Goal: Task Accomplishment & Management: Manage account settings

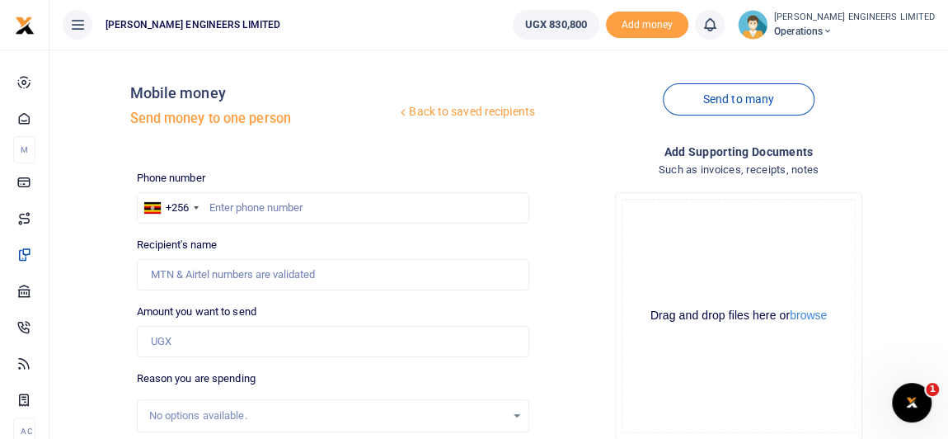
click at [833, 30] on icon at bounding box center [828, 32] width 10 height 12
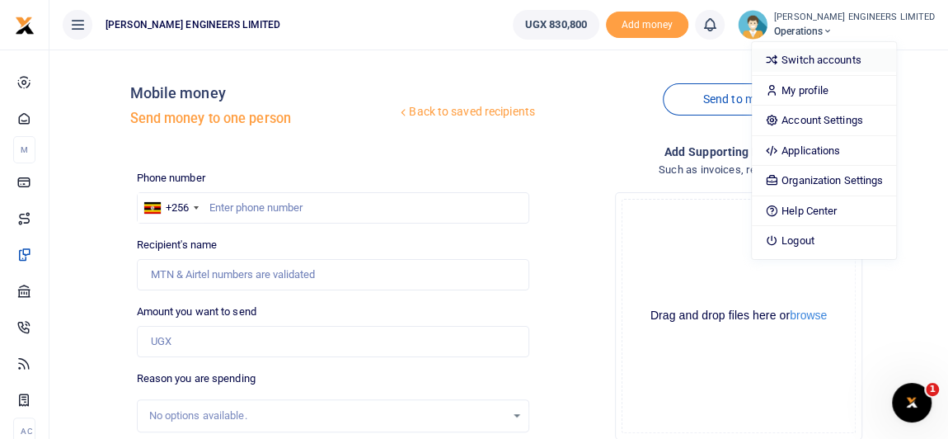
click at [847, 61] on link "Switch accounts" at bounding box center [824, 60] width 144 height 23
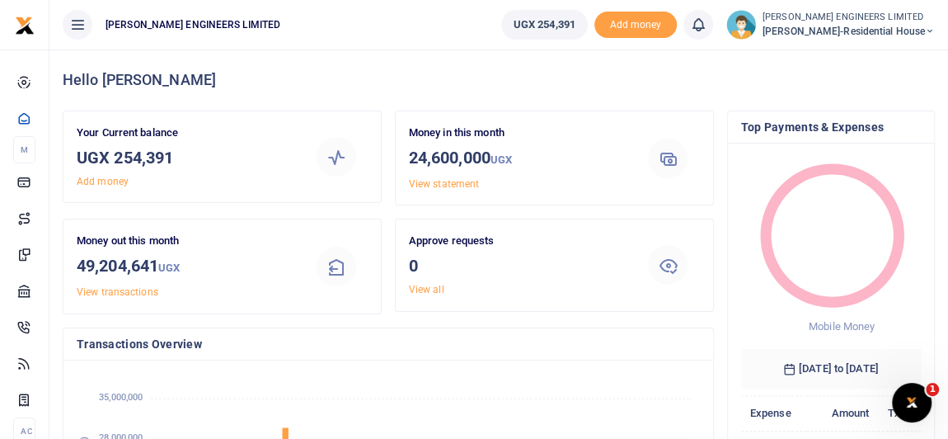
click at [930, 32] on icon at bounding box center [930, 32] width 10 height 12
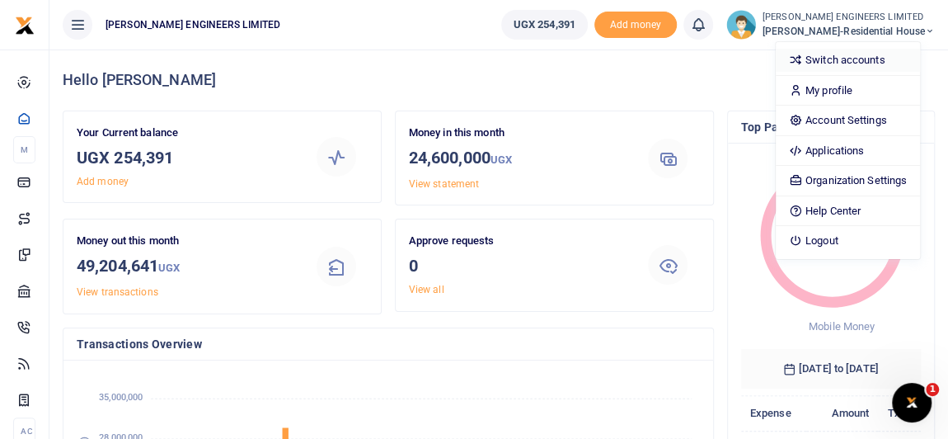
click at [846, 63] on link "Switch accounts" at bounding box center [848, 60] width 144 height 23
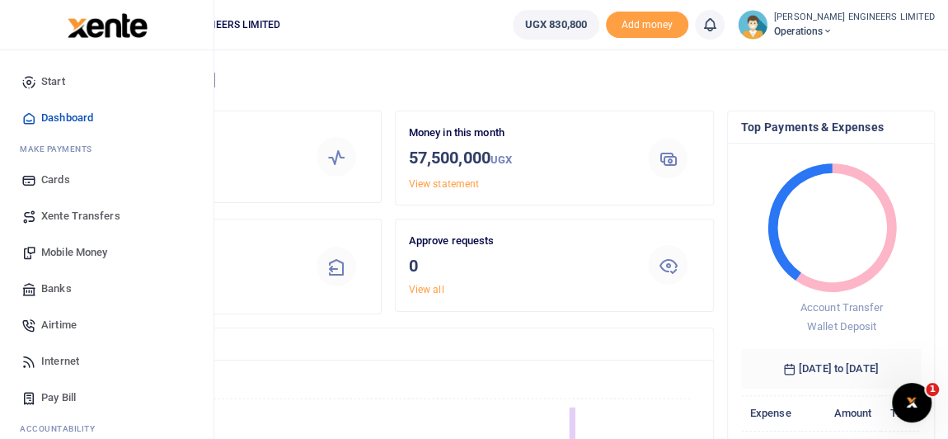
click at [73, 217] on span "Xente Transfers" at bounding box center [80, 216] width 79 height 16
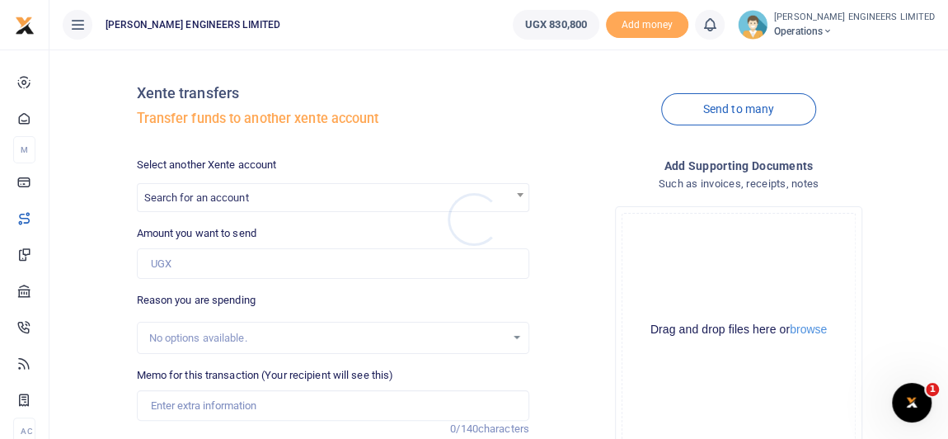
click at [189, 203] on div at bounding box center [474, 219] width 948 height 439
click at [189, 199] on span "Search for an account" at bounding box center [196, 197] width 105 height 12
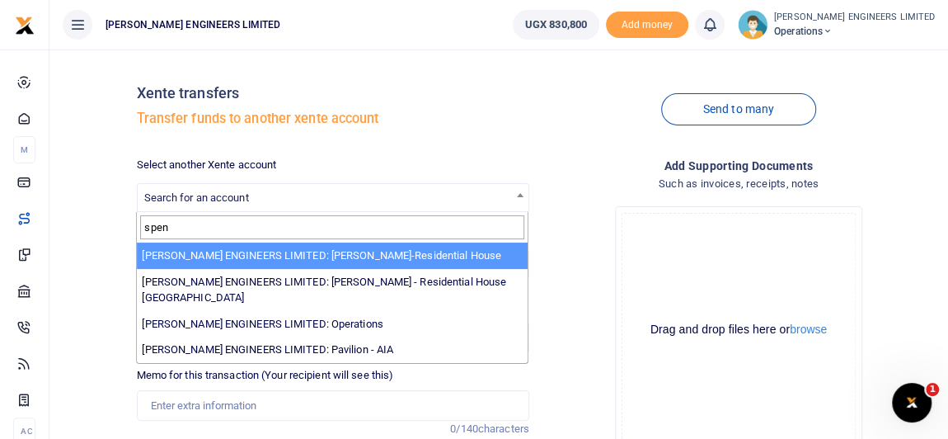
type input "spen"
select select "4050"
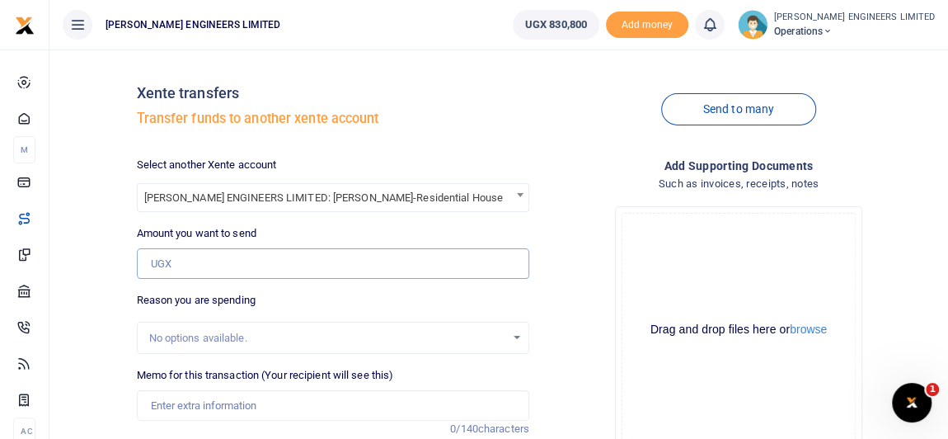
click at [192, 262] on input "Amount you want to send" at bounding box center [333, 263] width 392 height 31
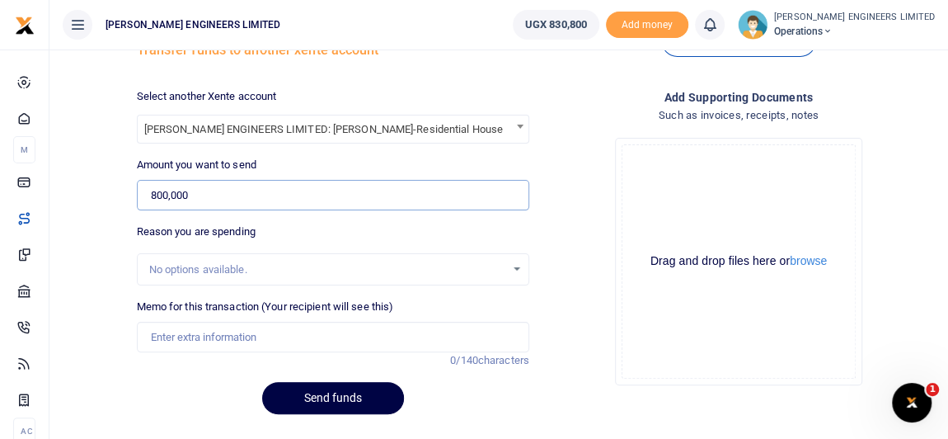
scroll to position [74, 0]
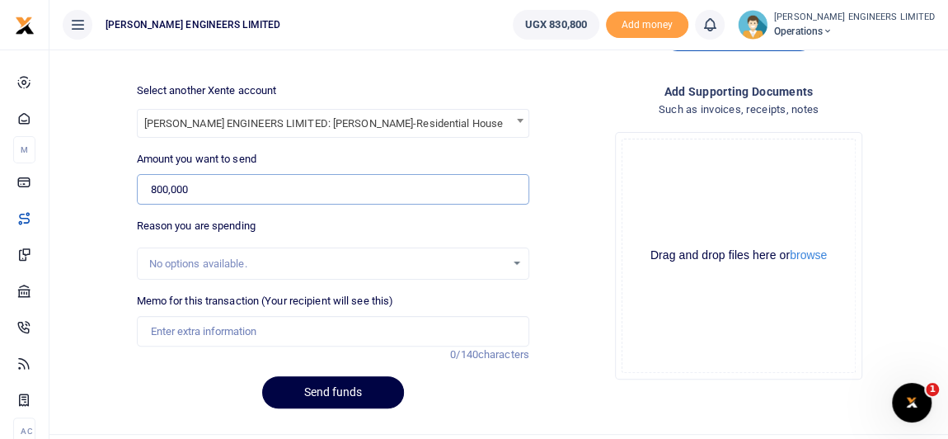
type input "800,000"
click at [191, 327] on input "Memo for this transaction (Your recipient will see this)" at bounding box center [333, 331] width 392 height 31
type input "Expenses"
click at [358, 386] on button "Send funds" at bounding box center [333, 392] width 142 height 32
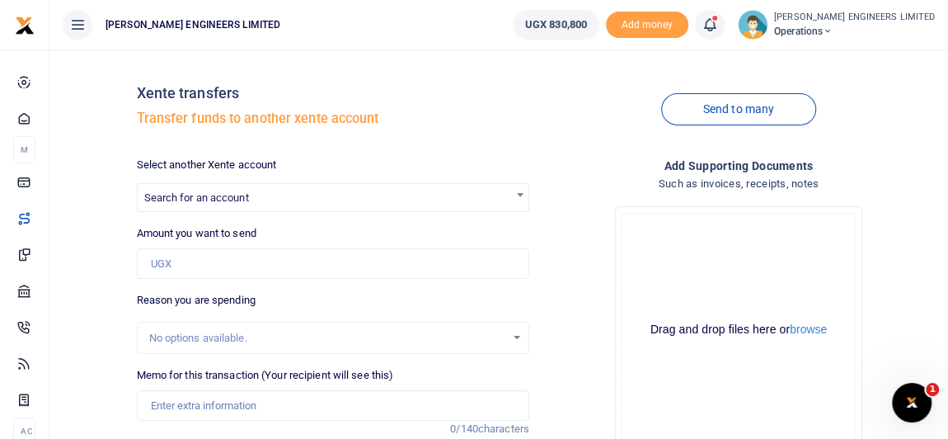
click at [718, 25] on icon at bounding box center [710, 25] width 16 height 18
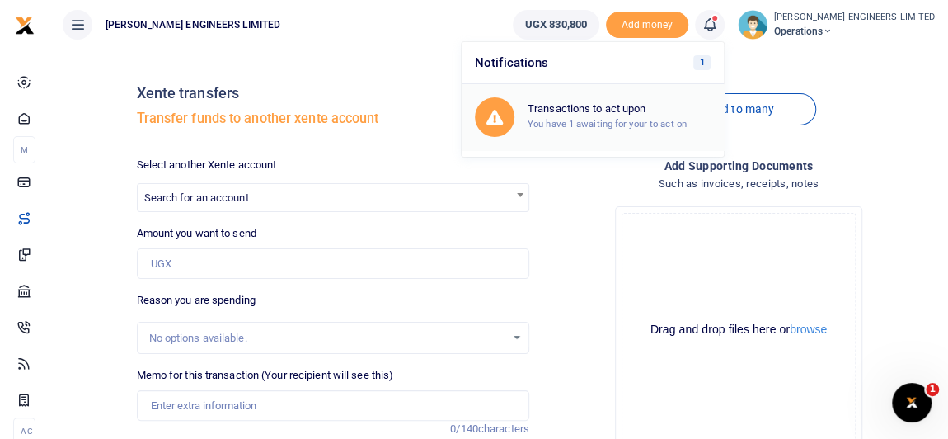
click at [637, 113] on h6 "Transactions to act upon" at bounding box center [619, 108] width 183 height 13
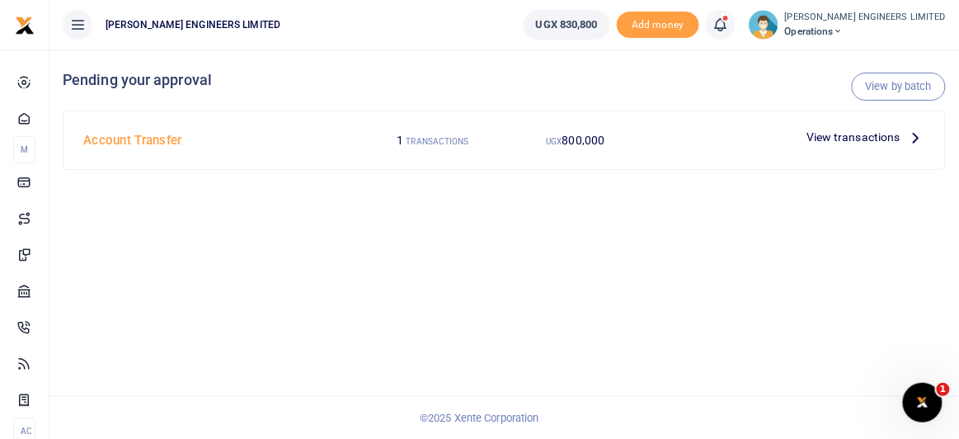
click at [832, 138] on span "View transactions" at bounding box center [853, 137] width 94 height 18
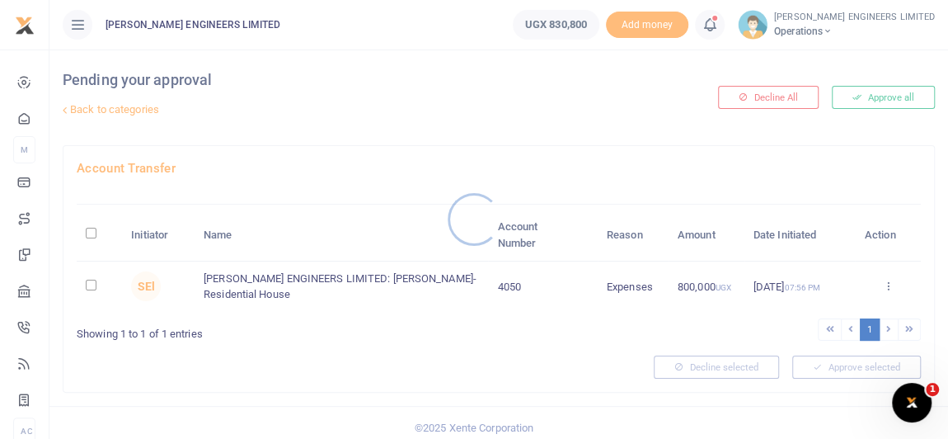
click at [91, 282] on div at bounding box center [474, 219] width 948 height 439
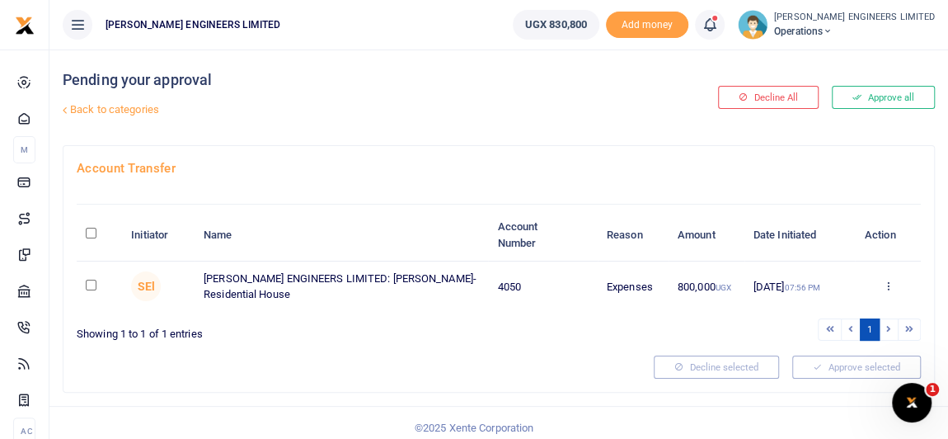
click at [90, 284] on input "checkbox" at bounding box center [91, 284] width 11 height 11
checkbox input "true"
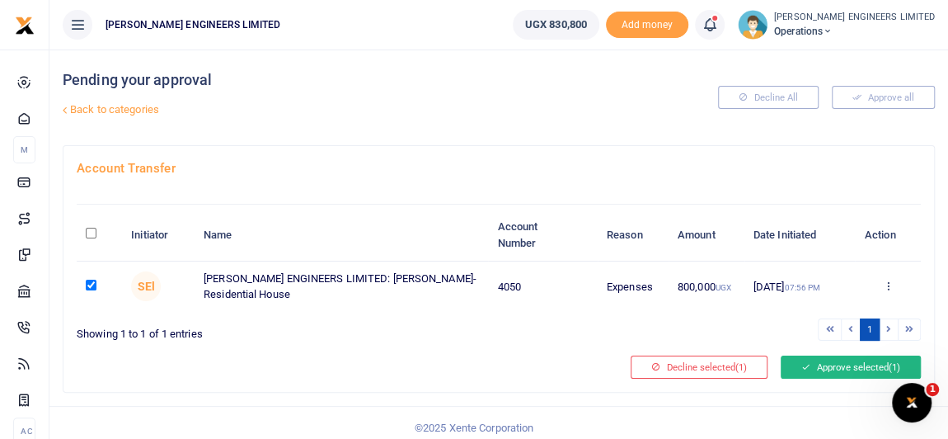
click at [824, 364] on button "Approve selected (1)" at bounding box center [851, 366] width 140 height 23
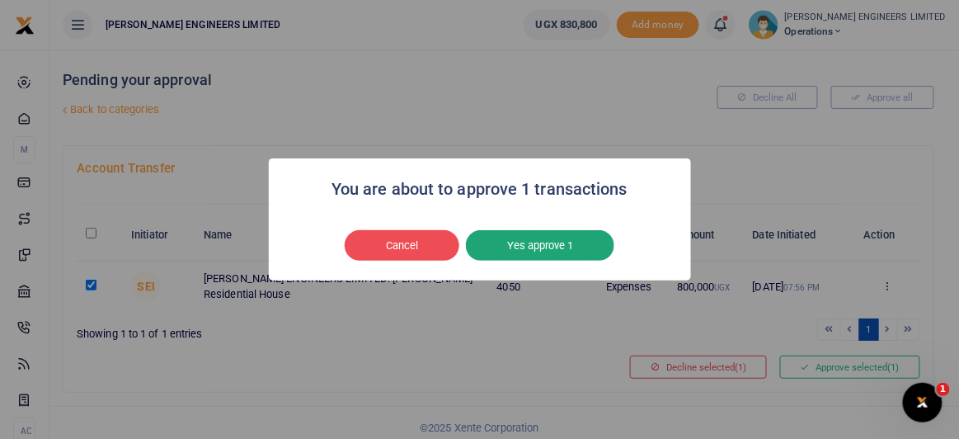
click at [519, 240] on button "Yes approve 1" at bounding box center [540, 245] width 148 height 31
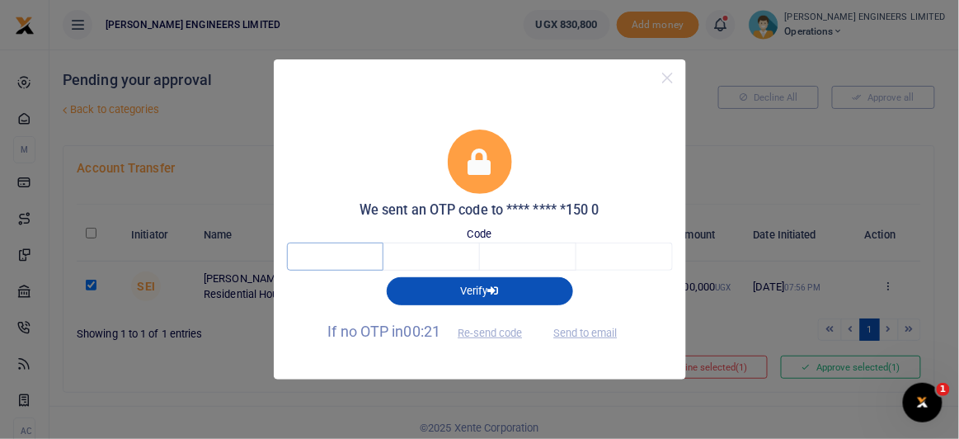
click at [355, 265] on input "text" at bounding box center [335, 256] width 96 height 28
type input "4"
type input "8"
type input "6"
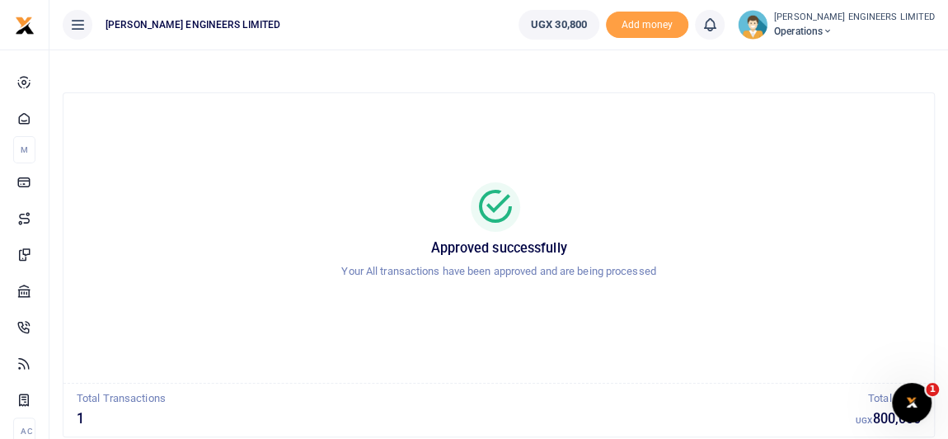
click at [833, 30] on icon at bounding box center [828, 32] width 10 height 12
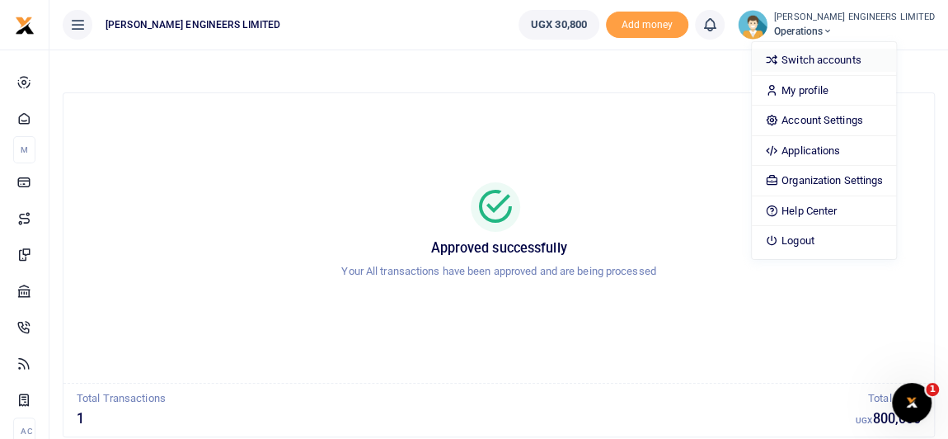
click at [857, 55] on link "Switch accounts" at bounding box center [824, 60] width 144 height 23
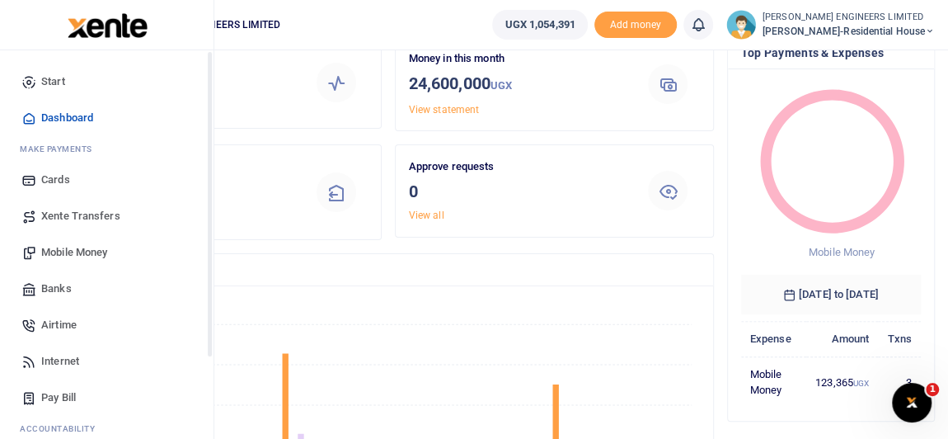
scroll to position [74, 0]
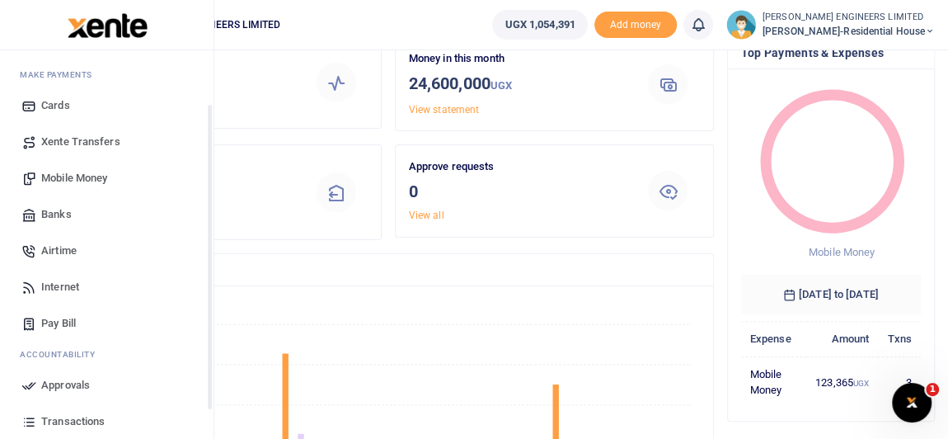
click at [76, 176] on span "Mobile Money" at bounding box center [74, 178] width 66 height 16
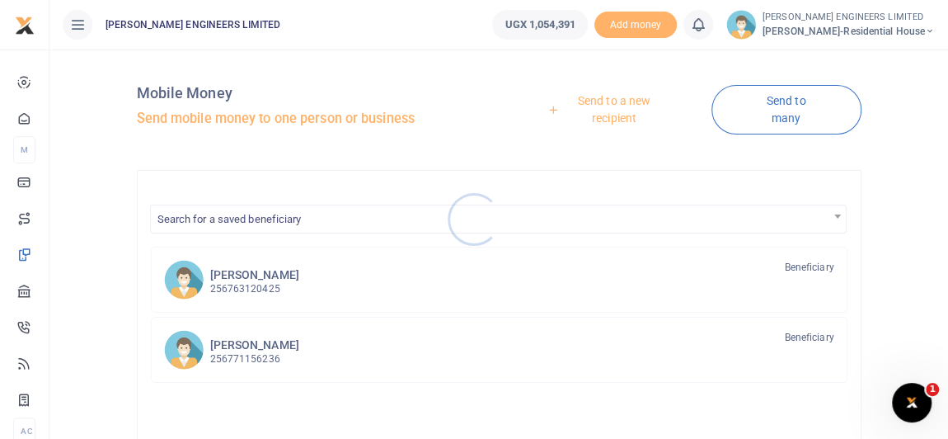
click at [257, 285] on div at bounding box center [474, 219] width 948 height 439
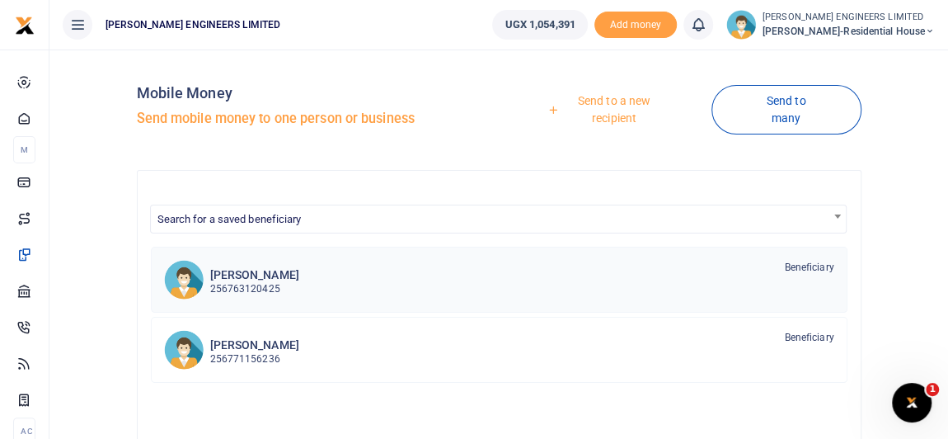
click at [251, 287] on p "256763120425" at bounding box center [254, 289] width 89 height 16
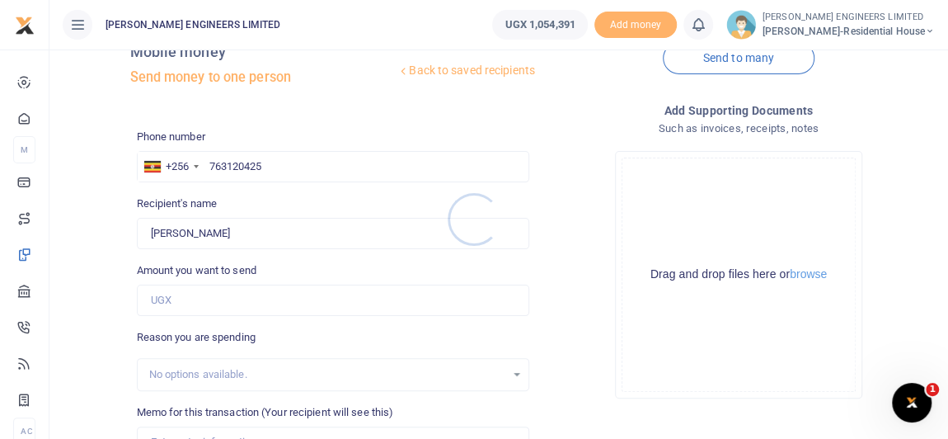
scroll to position [74, 0]
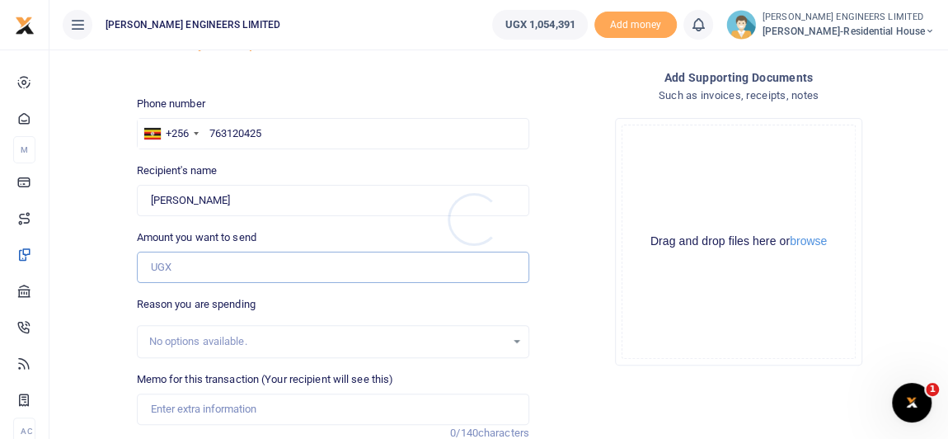
click at [176, 267] on input "Amount you want to send" at bounding box center [333, 266] width 392 height 31
click at [159, 269] on input "Amount you want to send" at bounding box center [333, 266] width 392 height 31
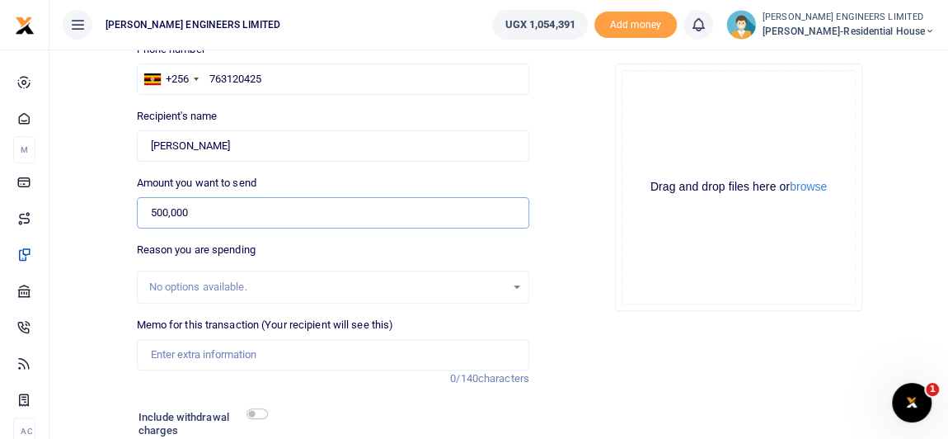
scroll to position [149, 0]
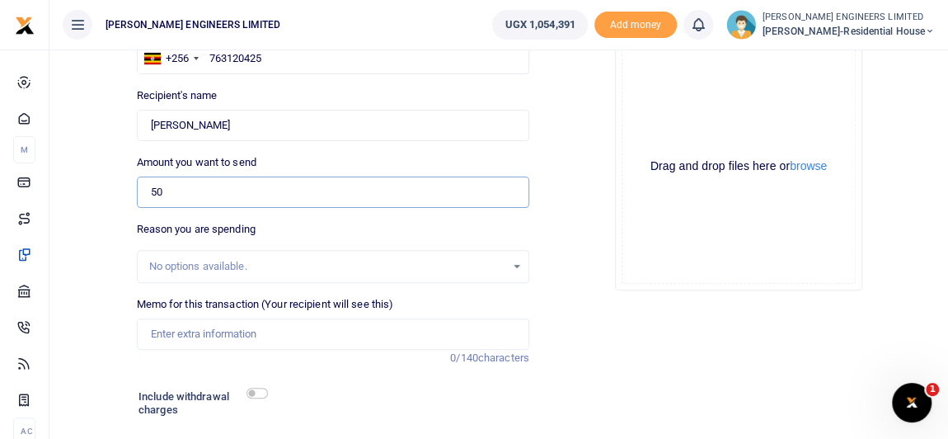
type input "5"
type input "0"
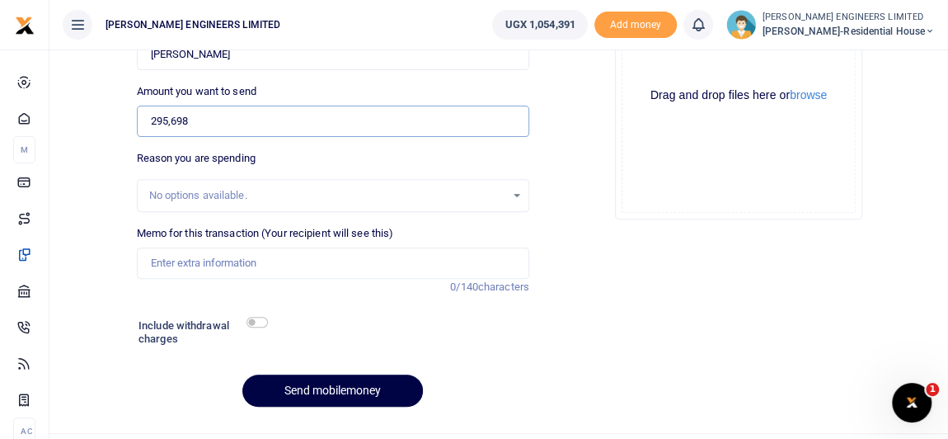
scroll to position [224, 0]
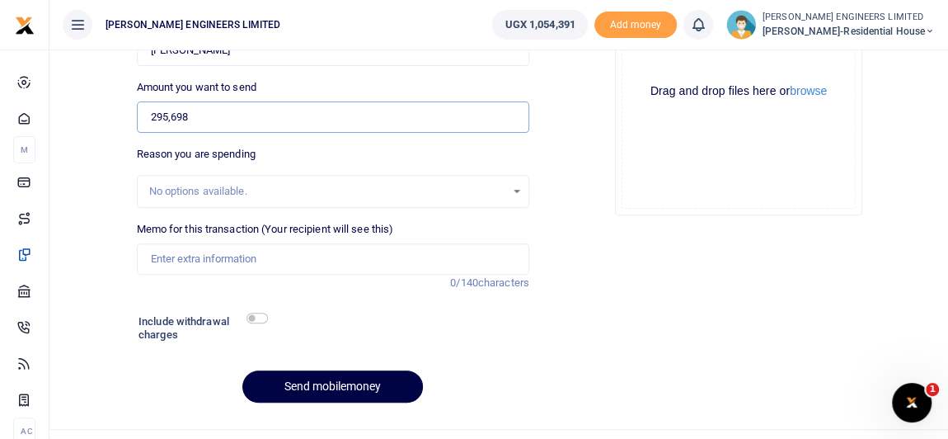
type input "295,698"
click at [160, 261] on input "Memo for this transaction (Your recipient will see this)" at bounding box center [333, 258] width 392 height 31
click at [179, 258] on input "Paymnet part for valuation 03" at bounding box center [333, 258] width 392 height 31
click at [291, 259] on input "Payment part for valuation 03" at bounding box center [333, 258] width 392 height 31
type input "Payment part for valuation 03 for drainage team- Abdulla"
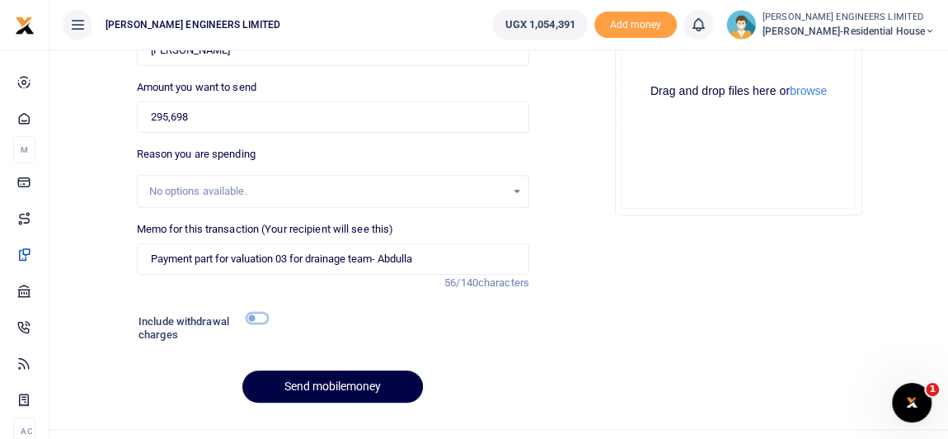
click at [260, 317] on input "checkbox" at bounding box center [256, 317] width 21 height 11
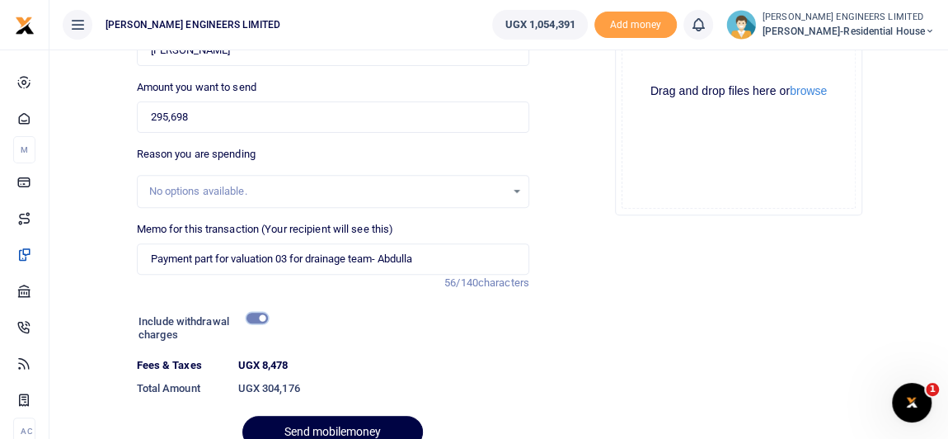
click at [256, 317] on input "checkbox" at bounding box center [256, 317] width 21 height 11
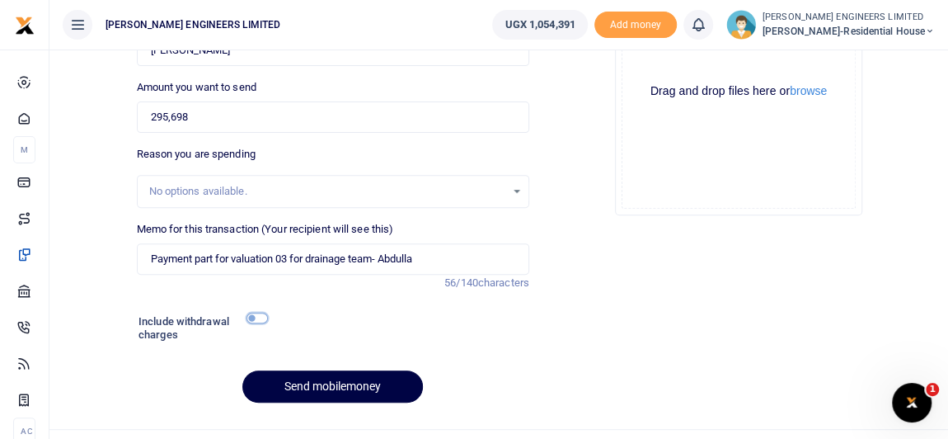
click at [258, 317] on input "checkbox" at bounding box center [256, 317] width 21 height 11
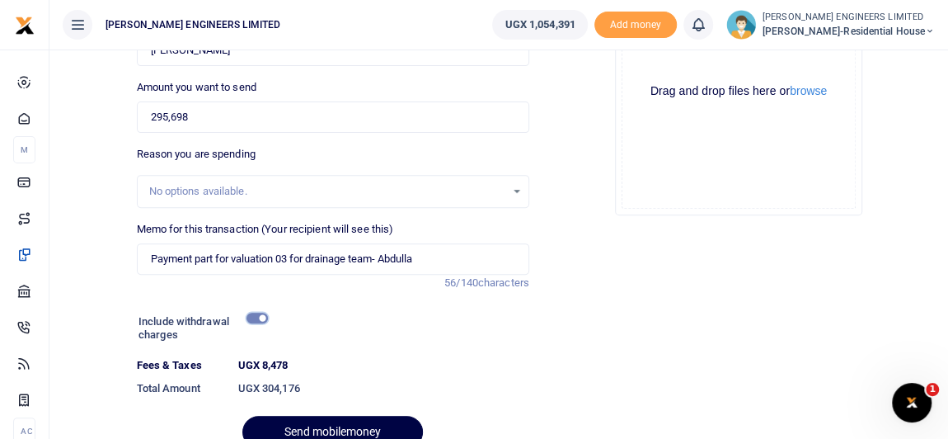
click at [258, 317] on input "checkbox" at bounding box center [256, 317] width 21 height 11
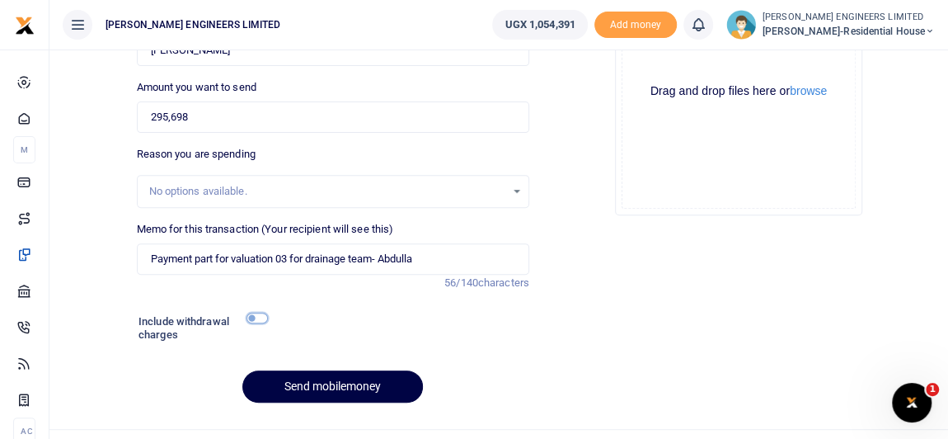
click at [260, 316] on input "checkbox" at bounding box center [256, 317] width 21 height 11
checkbox input "true"
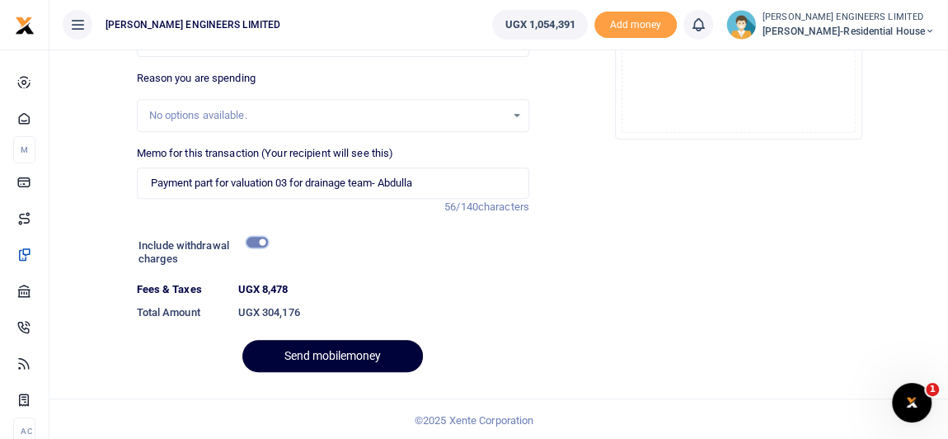
scroll to position [301, 0]
click at [359, 351] on button "Send mobilemoney" at bounding box center [332, 355] width 181 height 32
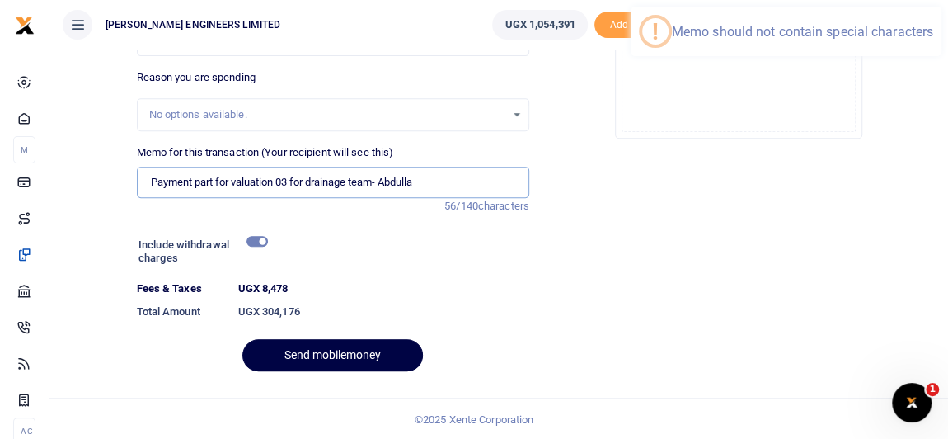
click at [382, 181] on input "Payment part for valuation 03 for drainage team- Abdulla" at bounding box center [333, 182] width 392 height 31
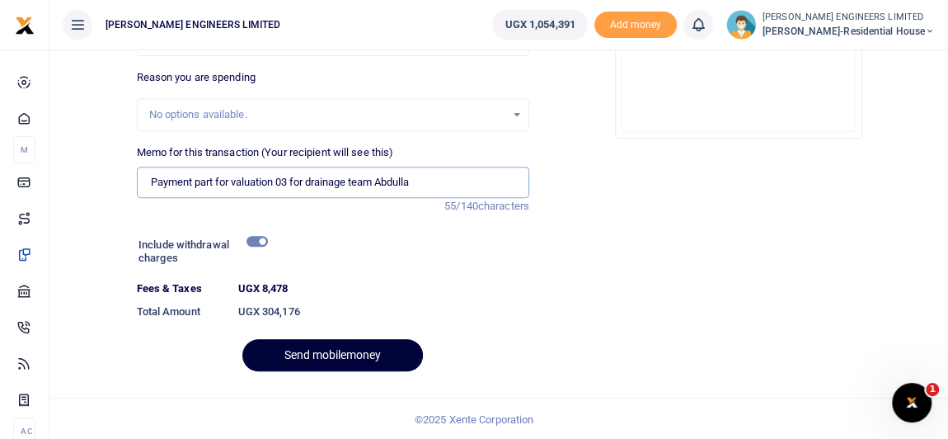
type input "Payment part for valuation 03 for drainage team Abdulla"
drag, startPoint x: 359, startPoint y: 353, endPoint x: 445, endPoint y: 317, distance: 93.9
click at [359, 353] on button "Send mobilemoney" at bounding box center [332, 355] width 181 height 32
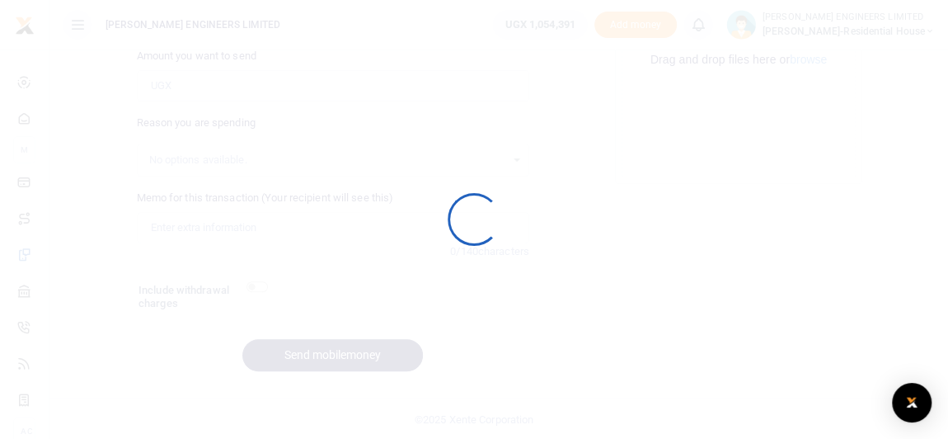
scroll to position [256, 0]
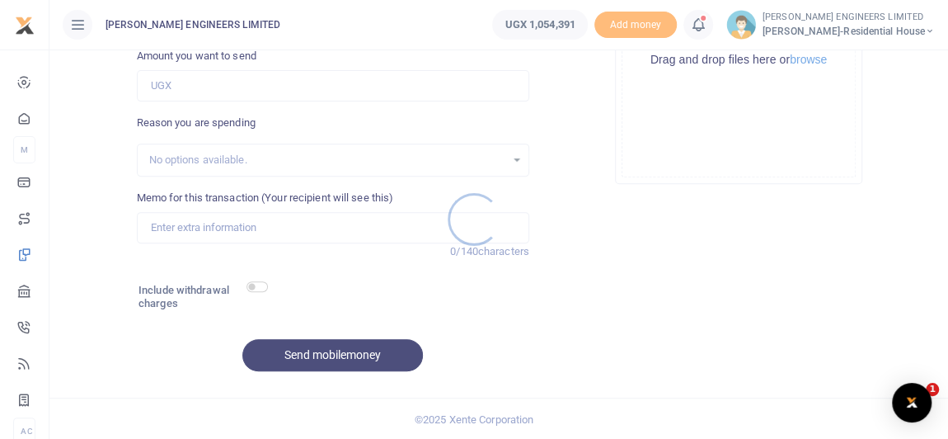
click at [708, 26] on div at bounding box center [474, 219] width 948 height 439
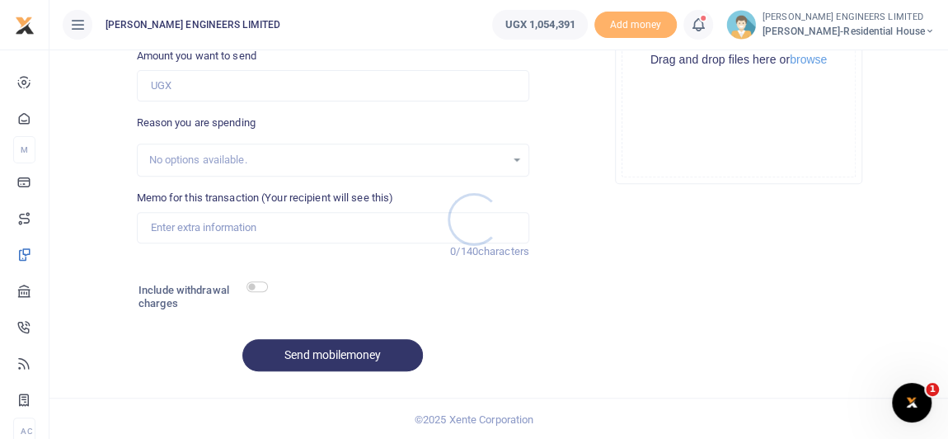
scroll to position [0, 0]
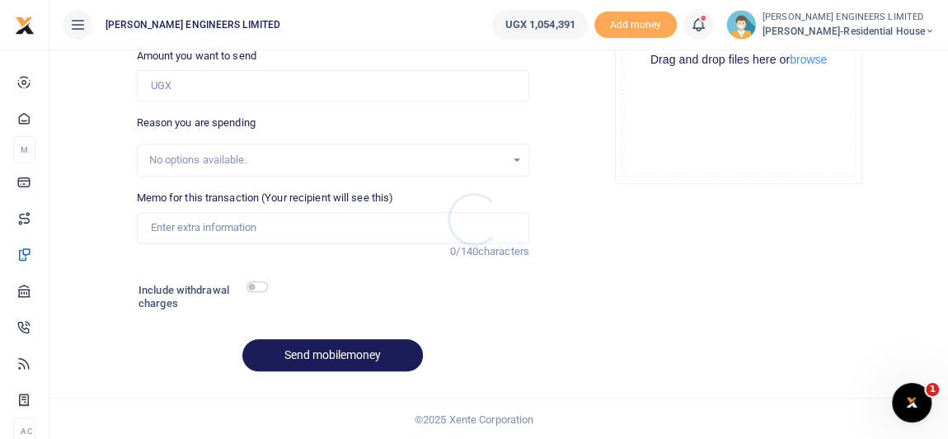
click at [706, 31] on div at bounding box center [474, 219] width 948 height 439
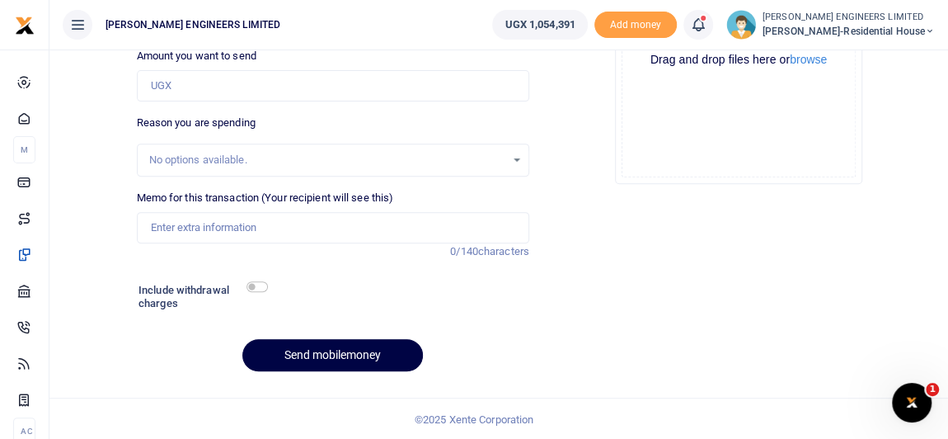
click at [706, 28] on icon at bounding box center [698, 25] width 16 height 18
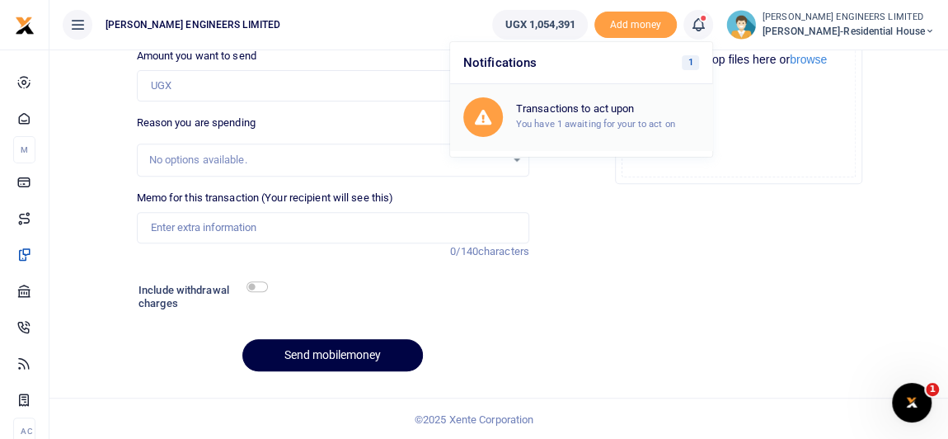
click at [612, 110] on h6 "Transactions to act upon" at bounding box center [607, 108] width 183 height 13
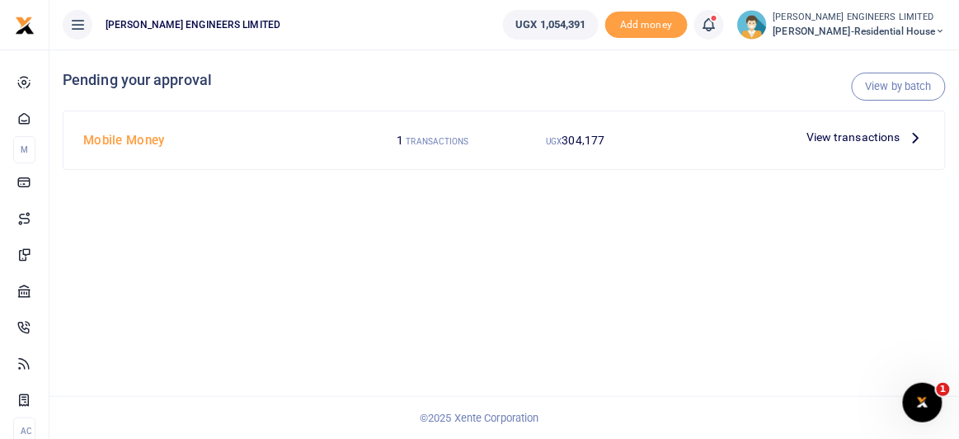
click at [839, 137] on span "View transactions" at bounding box center [853, 137] width 94 height 18
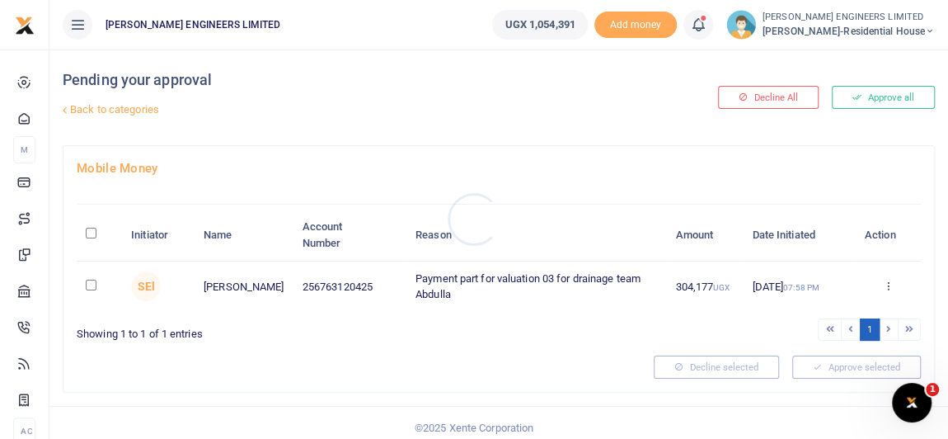
click at [88, 284] on div at bounding box center [474, 219] width 948 height 439
click at [88, 284] on input "checkbox" at bounding box center [91, 284] width 11 height 11
checkbox input "true"
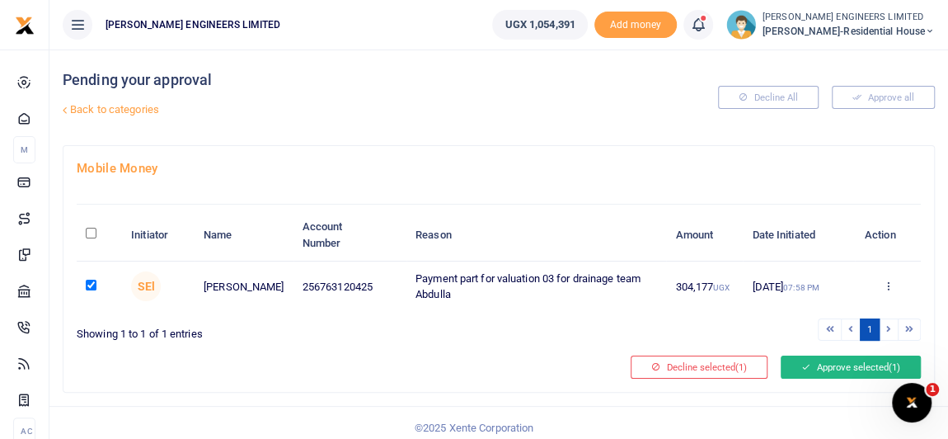
click at [863, 363] on button "Approve selected (1)" at bounding box center [851, 366] width 140 height 23
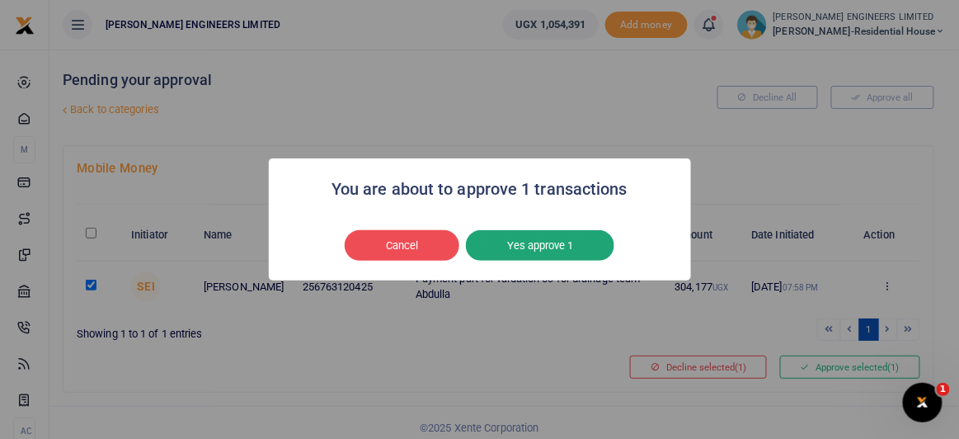
click at [526, 244] on button "Yes approve 1" at bounding box center [540, 245] width 148 height 31
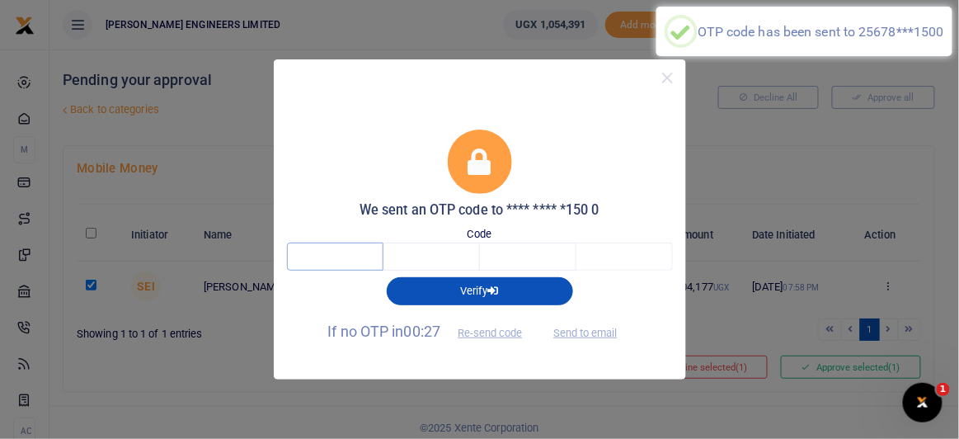
click at [345, 253] on input "text" at bounding box center [335, 256] width 96 height 28
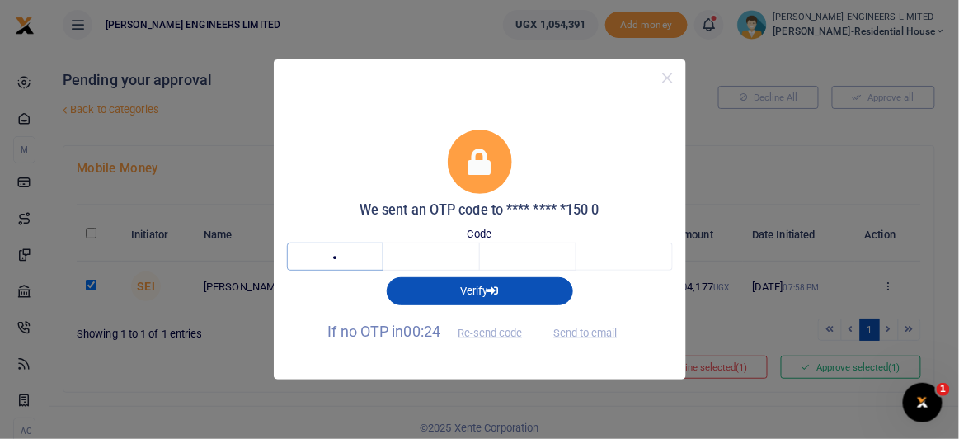
type input "2"
type input "9"
type input "3"
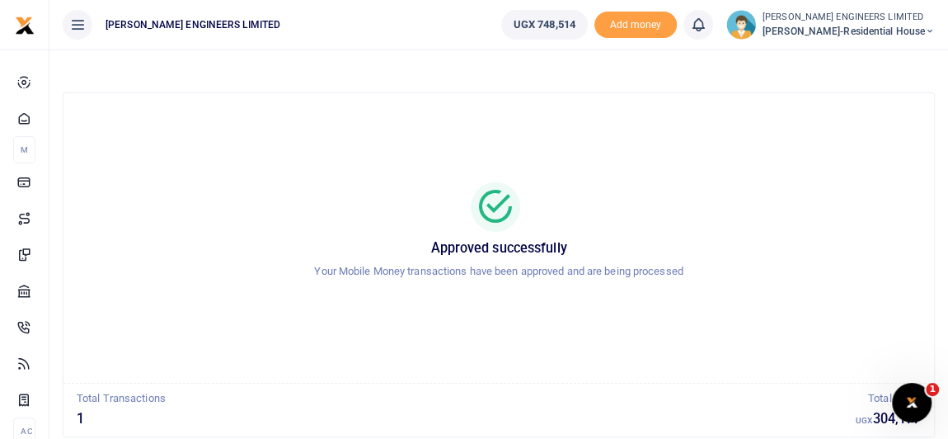
click at [929, 32] on icon at bounding box center [930, 32] width 10 height 12
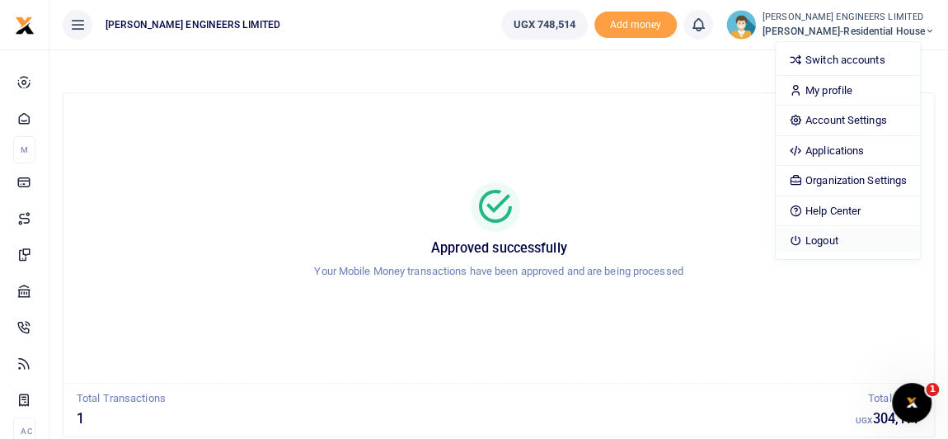
click at [848, 244] on link "Logout" at bounding box center [848, 240] width 144 height 23
